Goal: Communication & Community: Ask a question

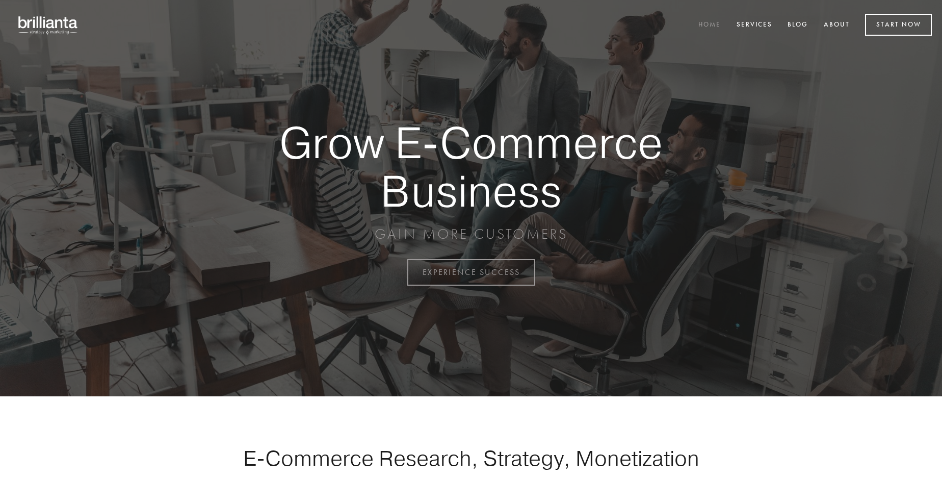
scroll to position [2673, 0]
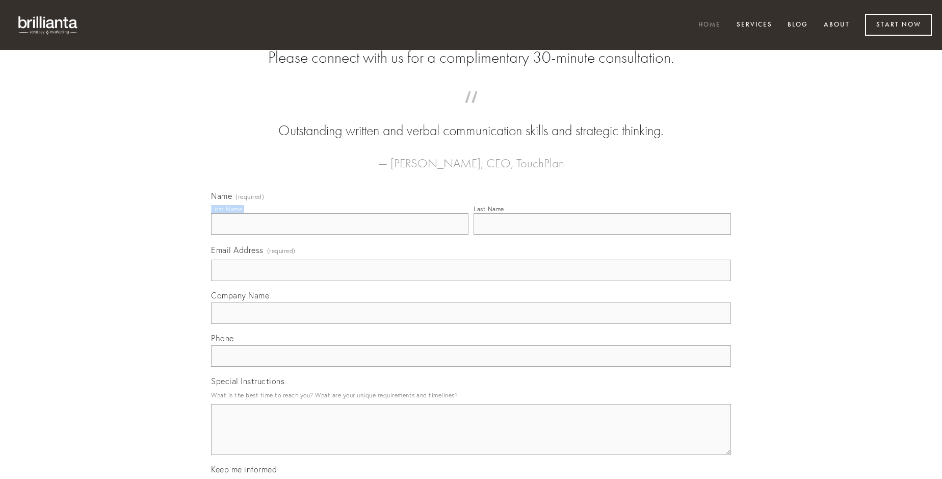
type input "[PERSON_NAME] V"
click at [602, 235] on input "Last Name" at bounding box center [603, 223] width 258 height 21
type input "[PERSON_NAME] V"
click at [471, 281] on input "Email Address (required)" at bounding box center [471, 270] width 520 height 21
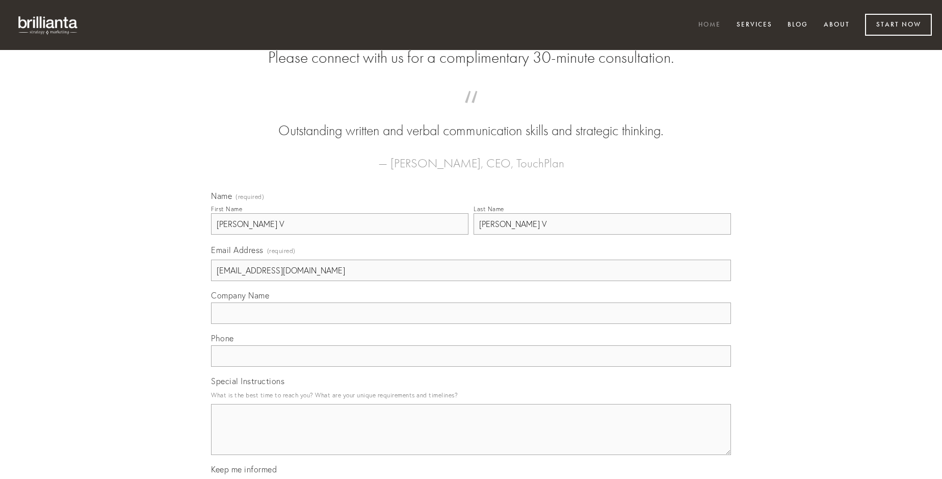
type input "[EMAIL_ADDRESS][DOMAIN_NAME]"
click at [471, 324] on input "Company Name" at bounding box center [471, 312] width 520 height 21
type input "at"
click at [471, 367] on input "text" at bounding box center [471, 355] width 520 height 21
click at [471, 439] on textarea "Special Instructions" at bounding box center [471, 429] width 520 height 51
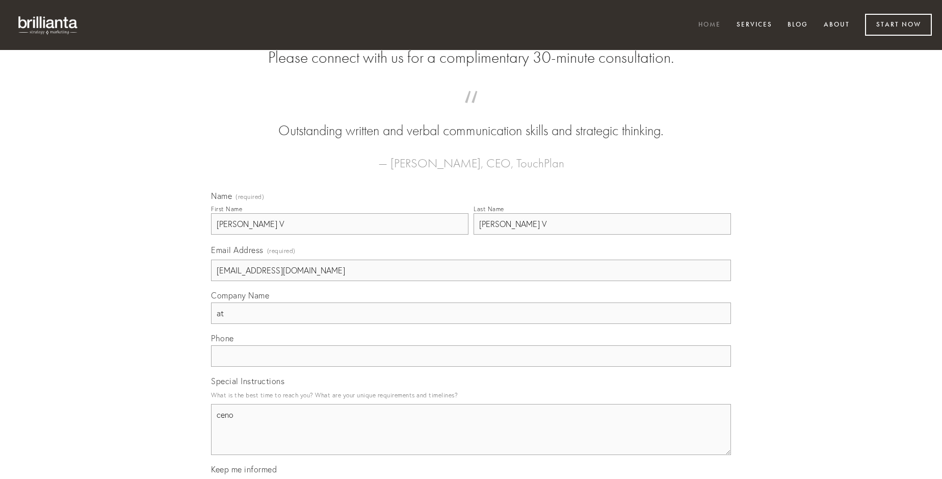
type textarea "ceno"
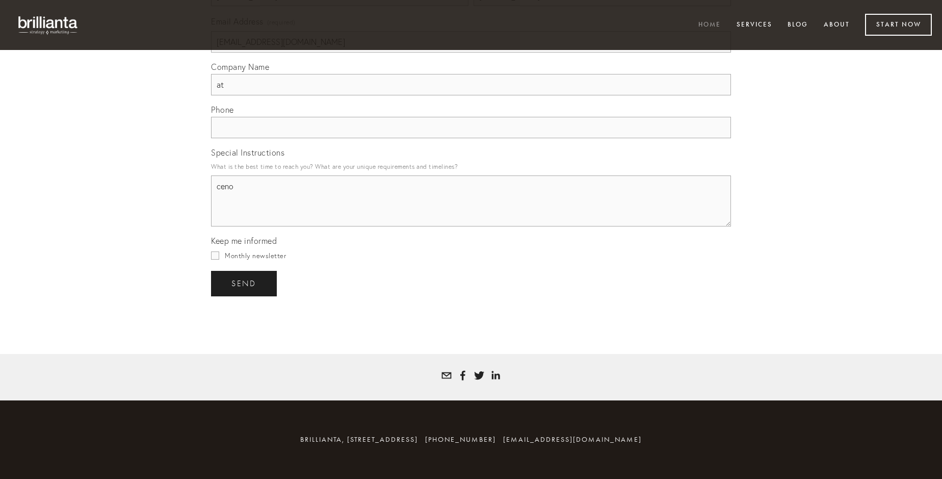
click at [245, 283] on span "send" at bounding box center [244, 283] width 25 height 9
